Goal: Transaction & Acquisition: Purchase product/service

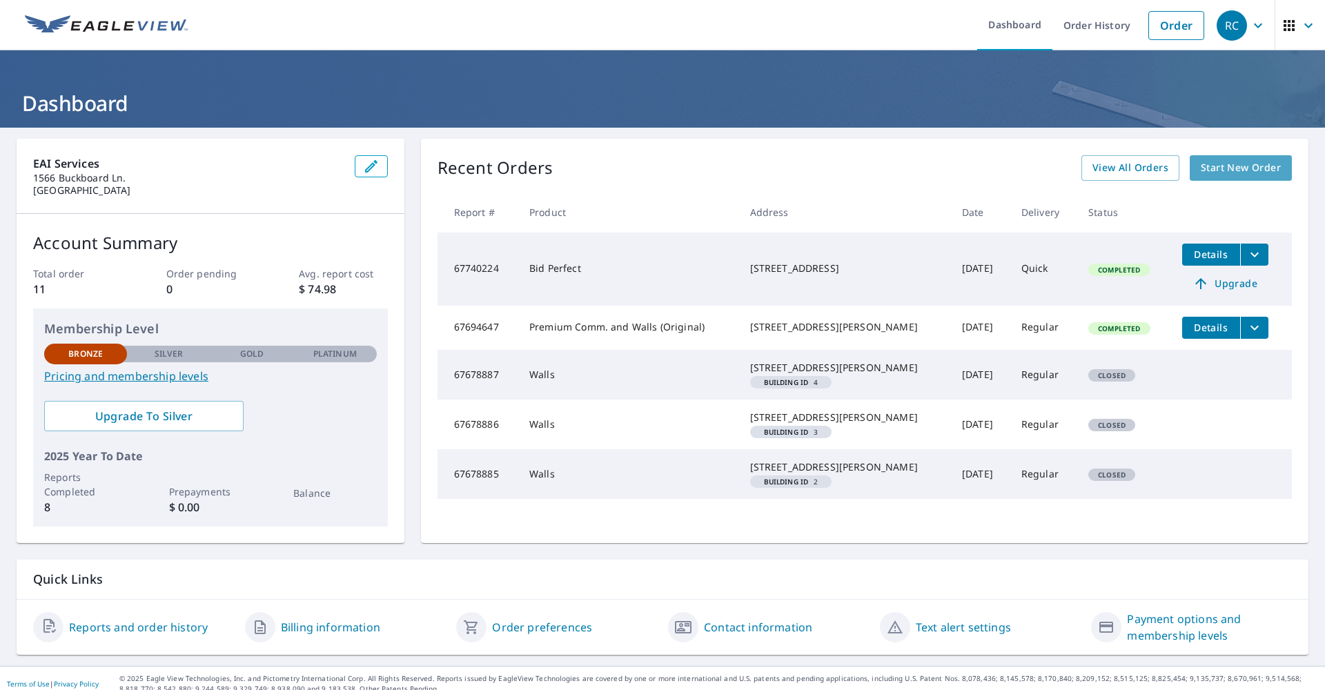
click at [1210, 164] on span "Start New Order" at bounding box center [1241, 167] width 80 height 17
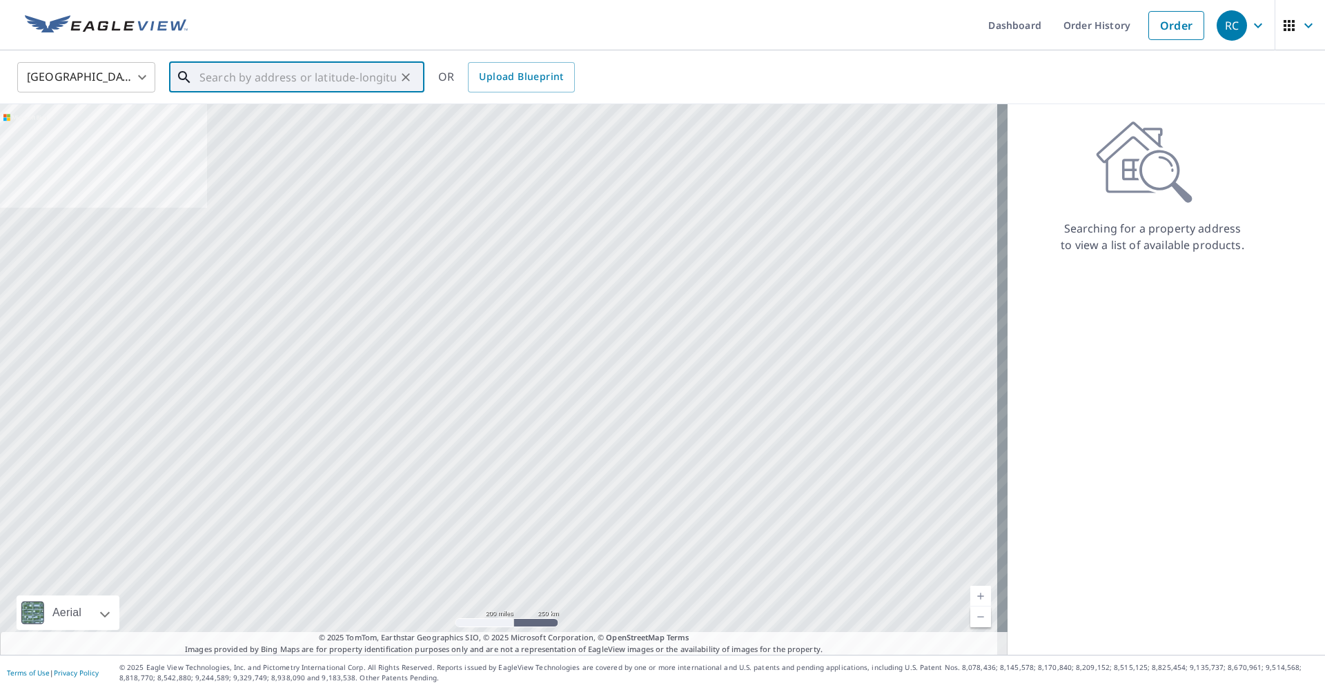
click at [220, 83] on input "text" at bounding box center [297, 77] width 197 height 39
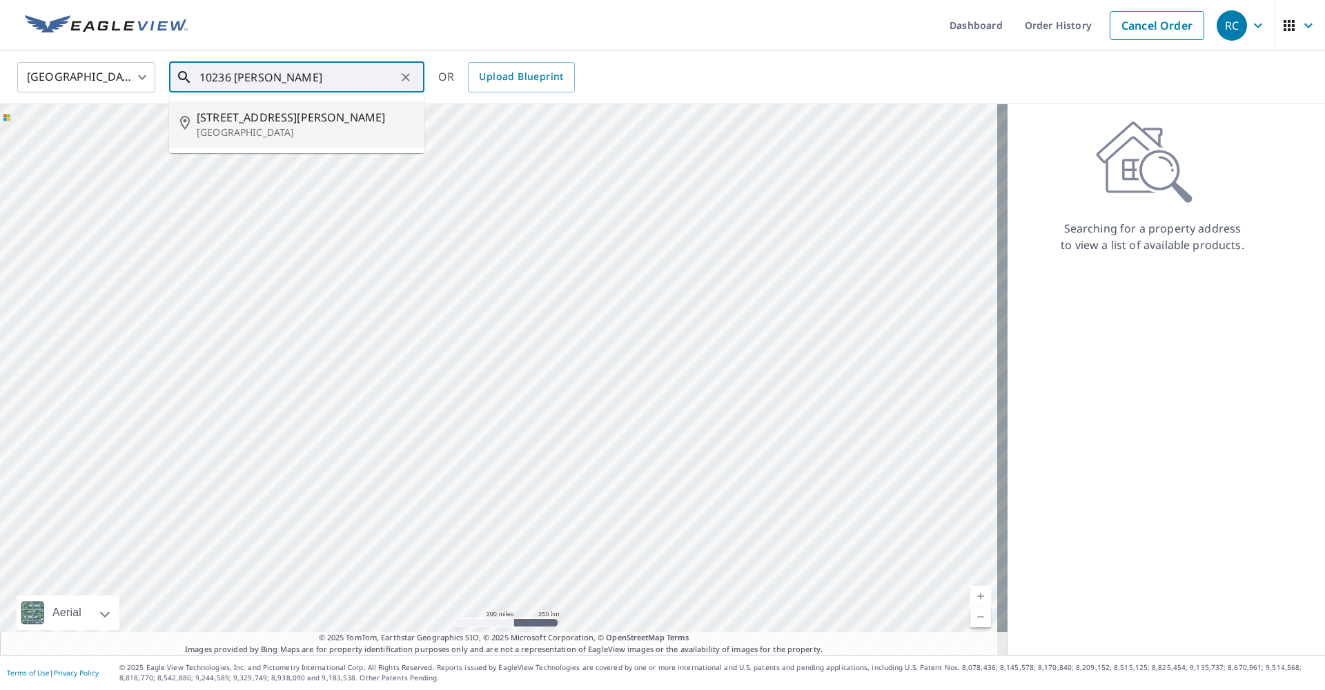
click at [264, 114] on span "[STREET_ADDRESS][PERSON_NAME]" at bounding box center [305, 117] width 217 height 17
type input "[STREET_ADDRESS][PERSON_NAME]"
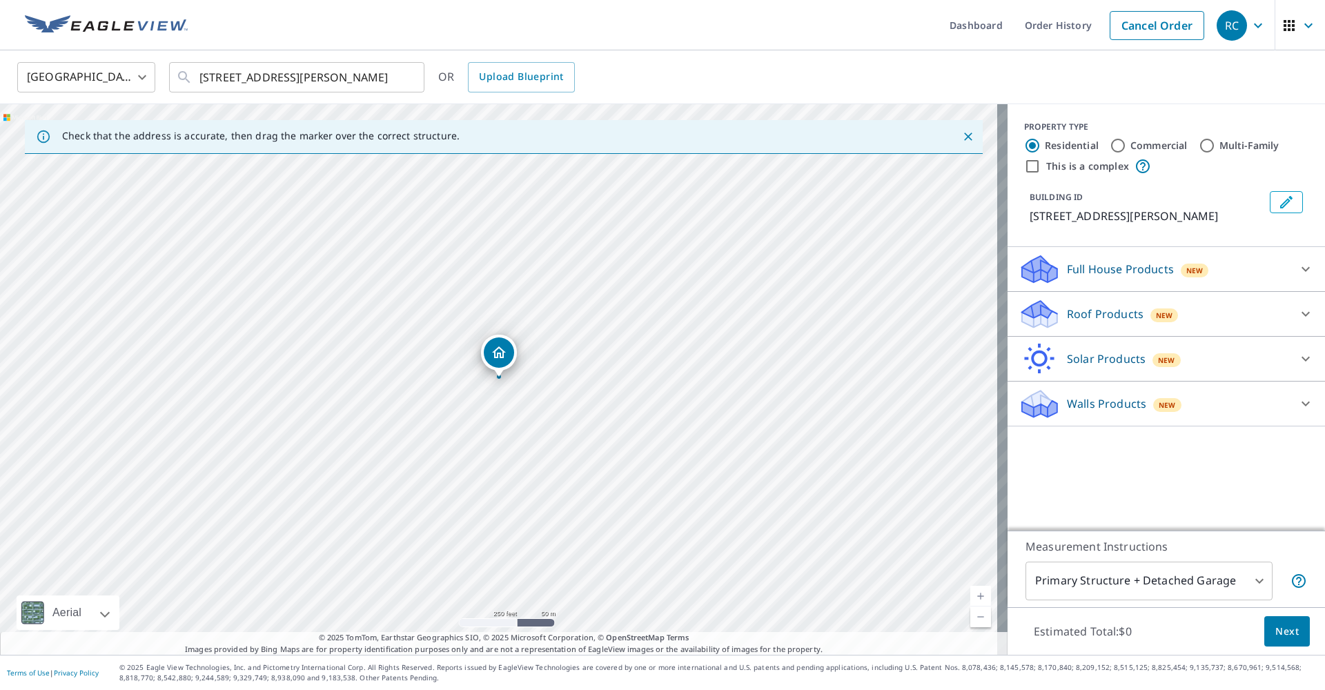
click at [1172, 418] on div "Walls Products New" at bounding box center [1154, 404] width 271 height 32
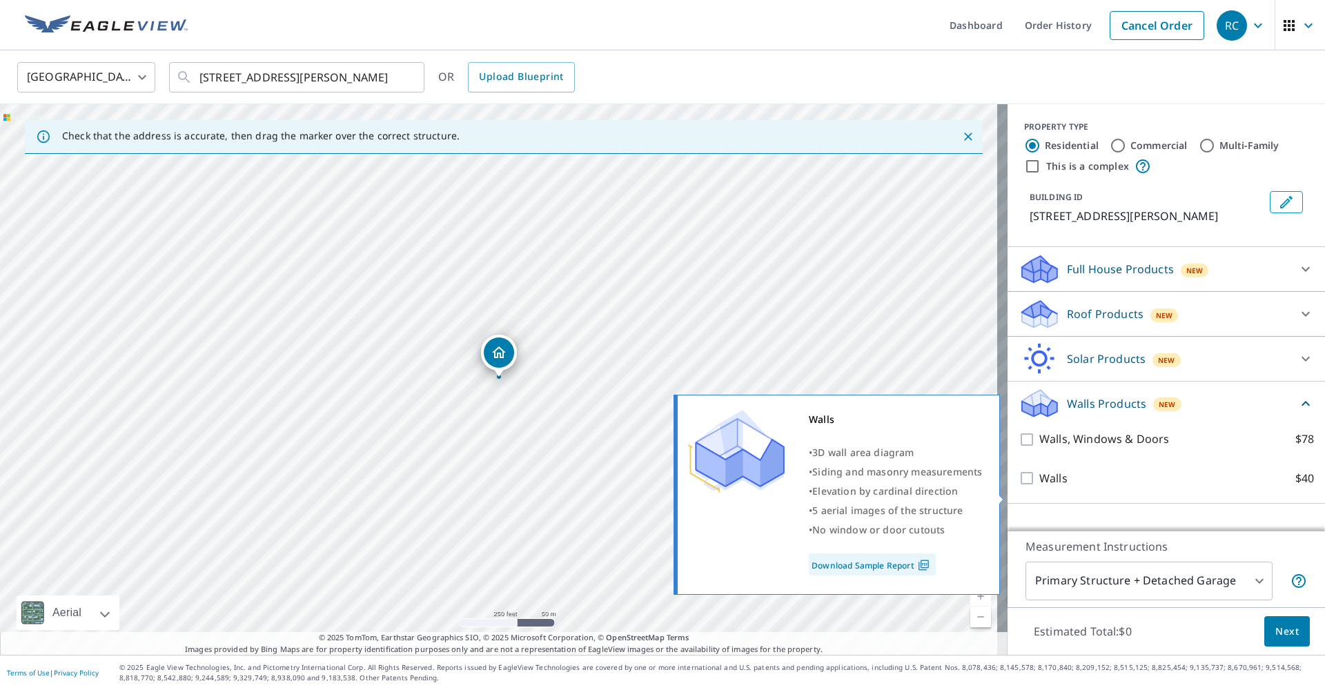
click at [1019, 487] on input "Walls $40" at bounding box center [1029, 478] width 21 height 17
checkbox input "true"
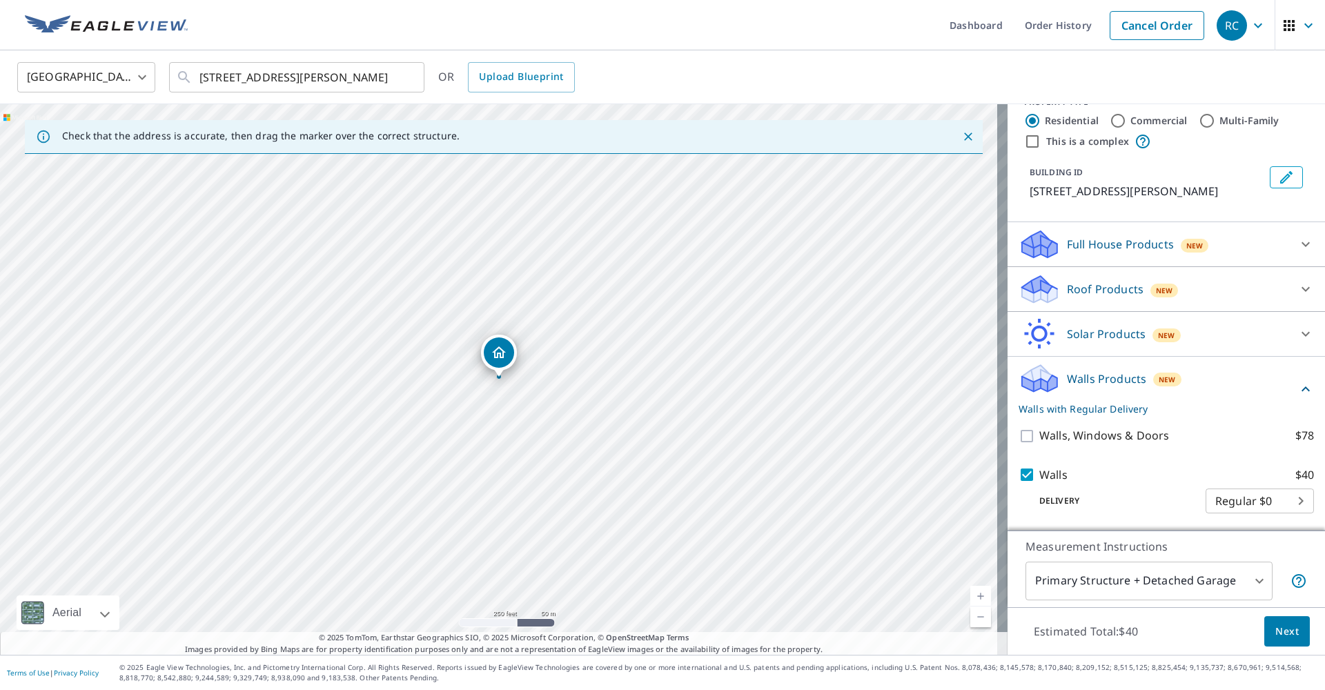
scroll to position [41, 0]
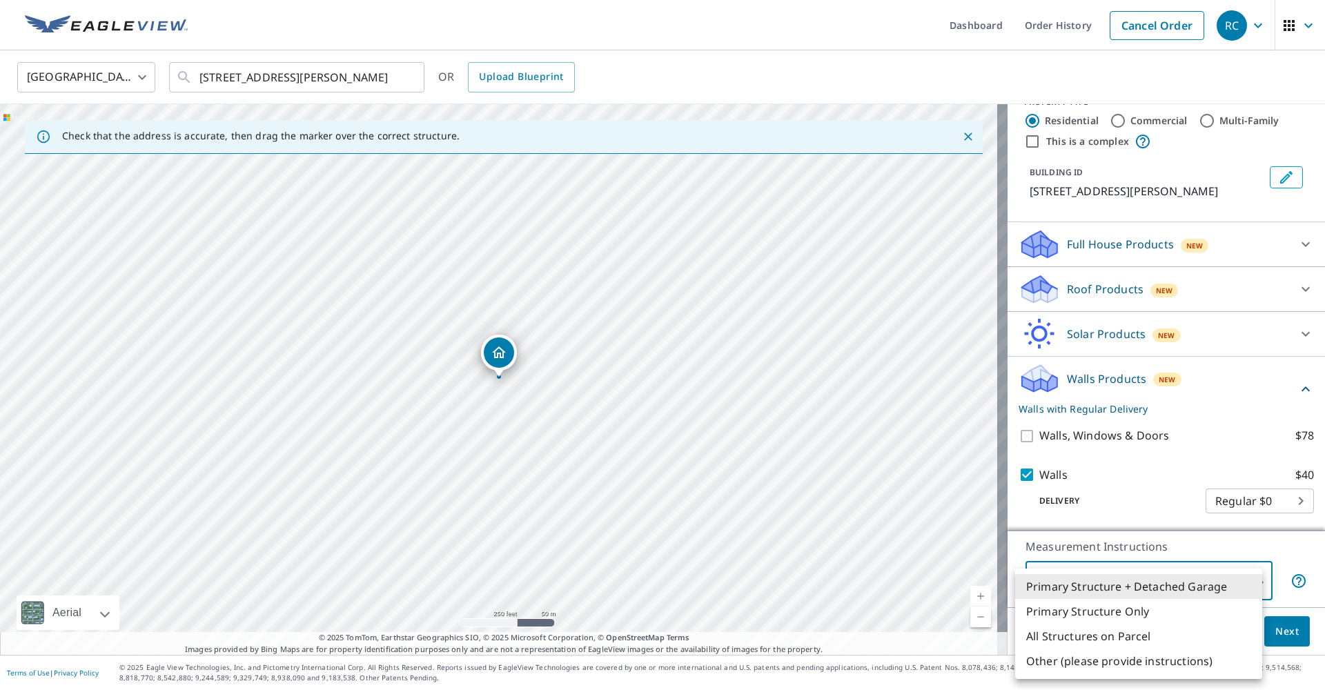
click at [1246, 578] on body "RC RC Dashboard Order History Cancel Order RC United States [GEOGRAPHIC_DATA] ​…" at bounding box center [662, 345] width 1325 height 690
click at [1130, 613] on li "Primary Structure Only" at bounding box center [1138, 611] width 247 height 25
click at [1248, 579] on body "RC RC Dashboard Order History Cancel Order RC United States [GEOGRAPHIC_DATA] ​…" at bounding box center [662, 345] width 1325 height 690
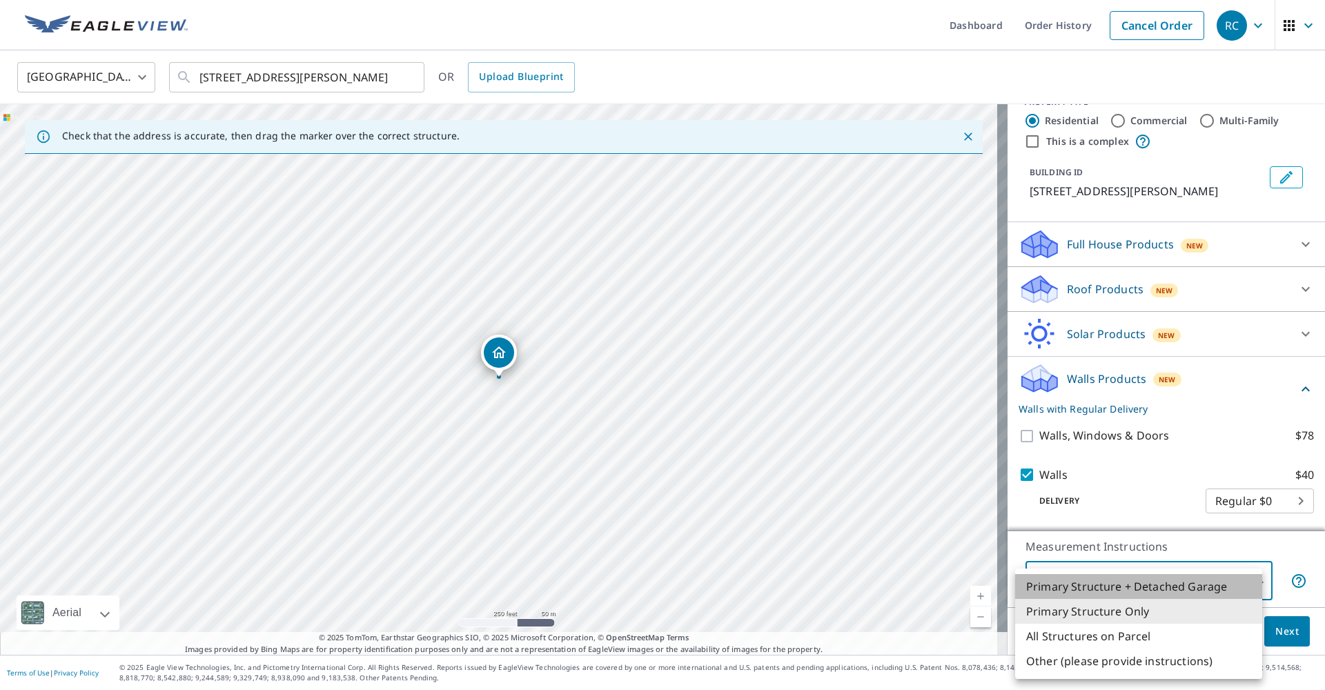
click at [1120, 586] on li "Primary Structure + Detached Garage" at bounding box center [1138, 586] width 247 height 25
type input "1"
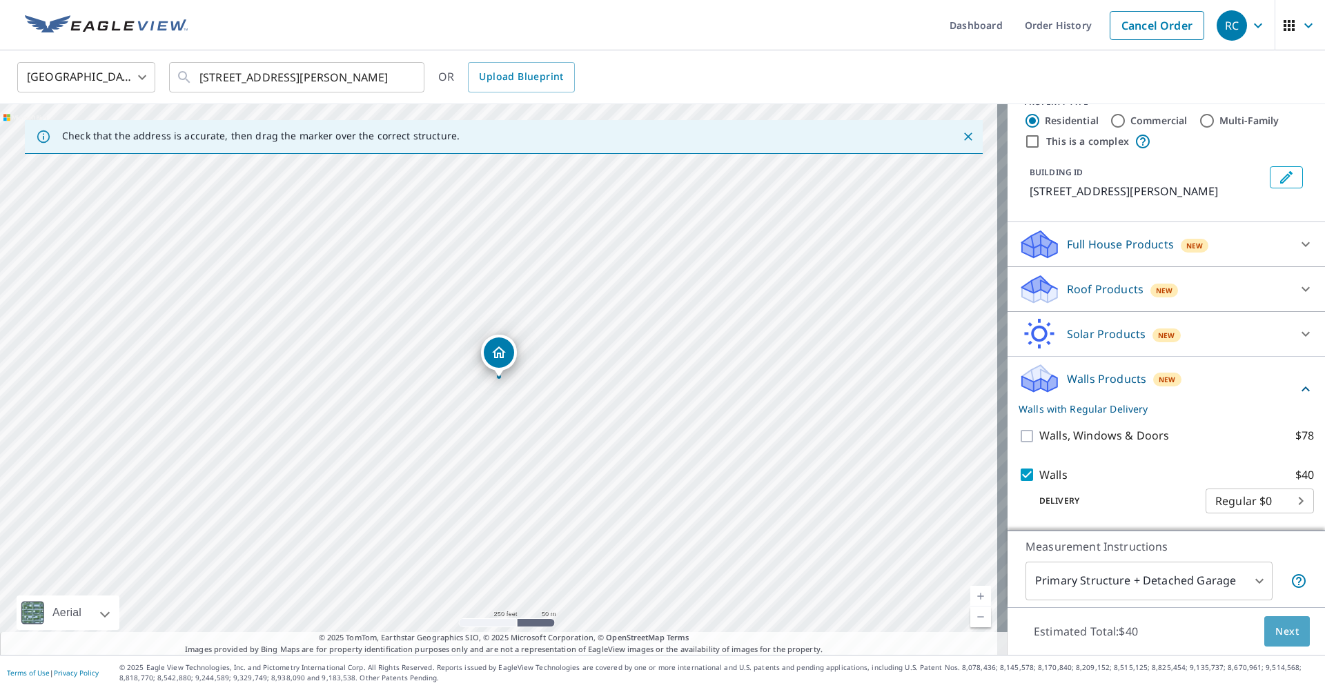
click at [1277, 629] on span "Next" at bounding box center [1286, 631] width 23 height 17
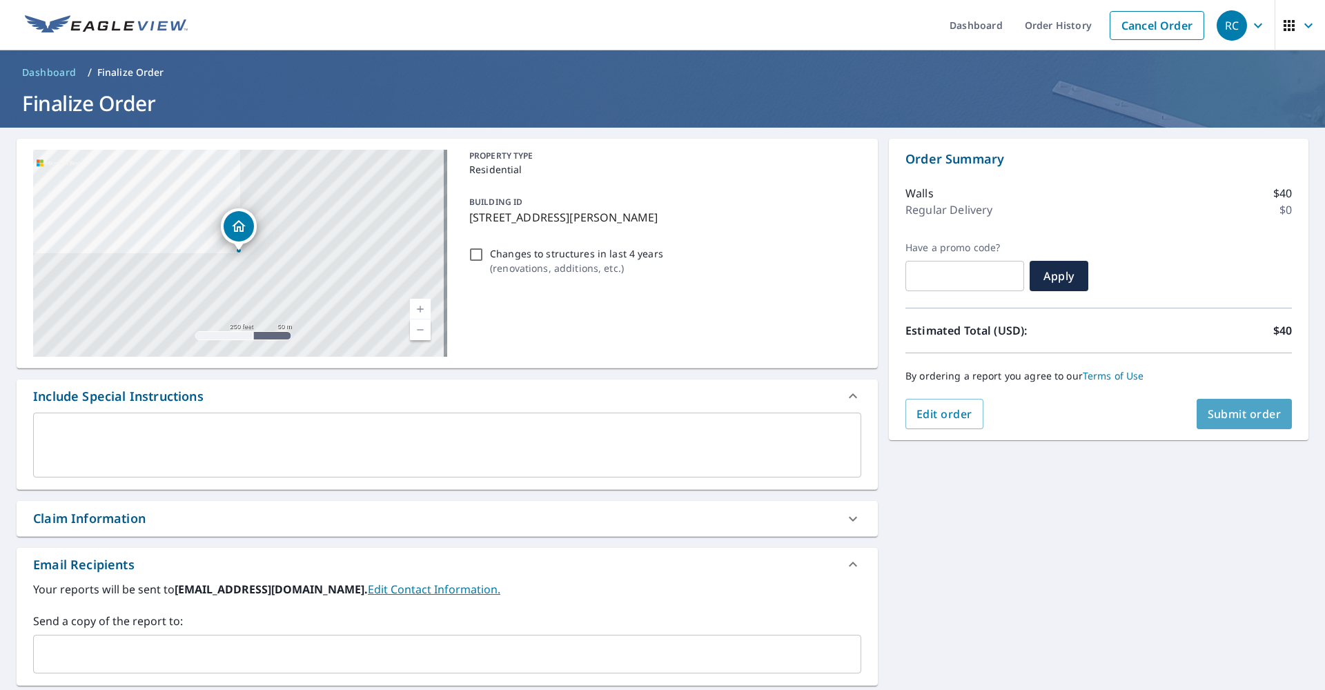
click at [1244, 411] on span "Submit order" at bounding box center [1245, 413] width 74 height 15
